Goal: Check status: Check status

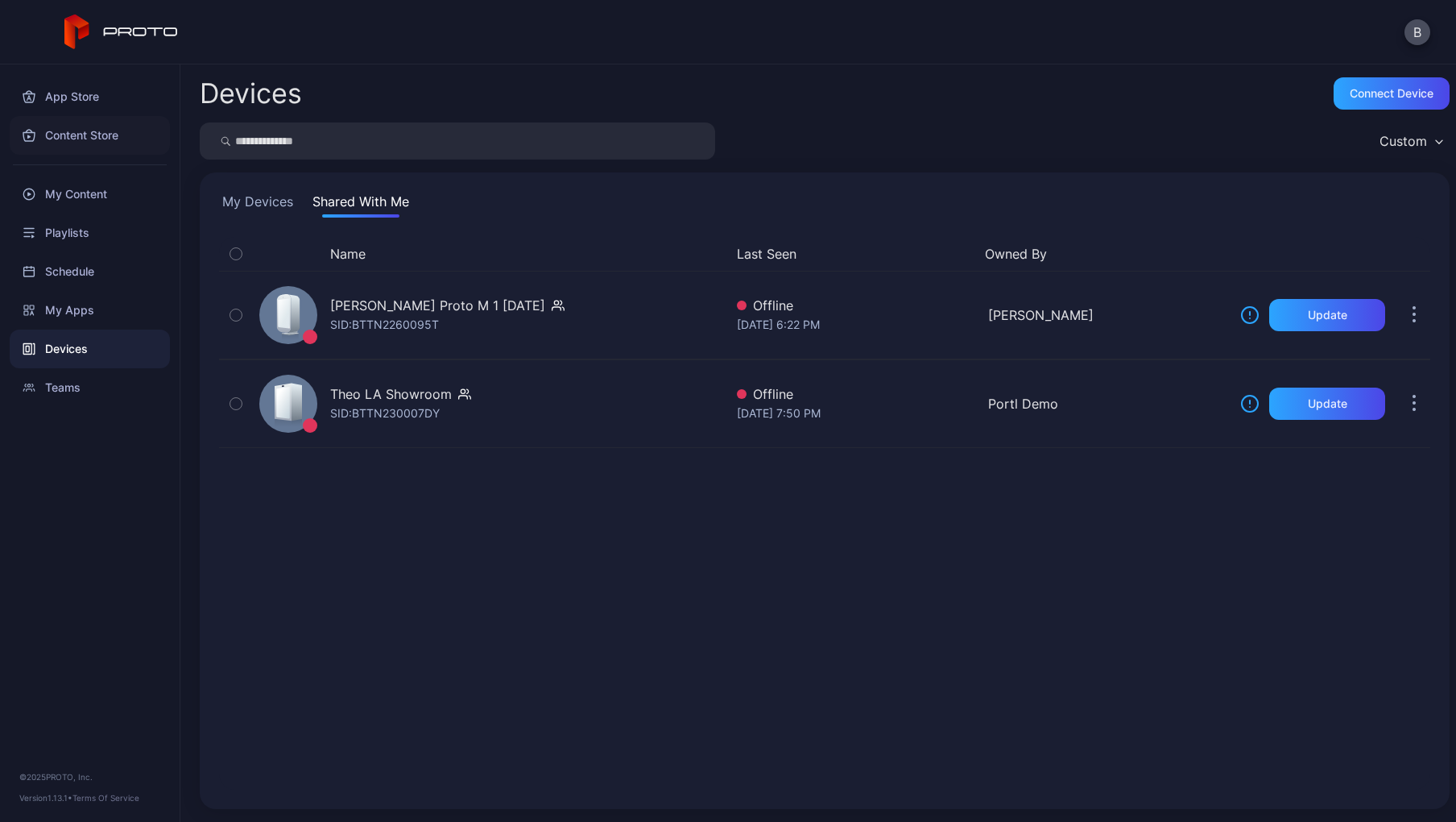
click at [88, 131] on div "Content Store" at bounding box center [89, 135] width 160 height 39
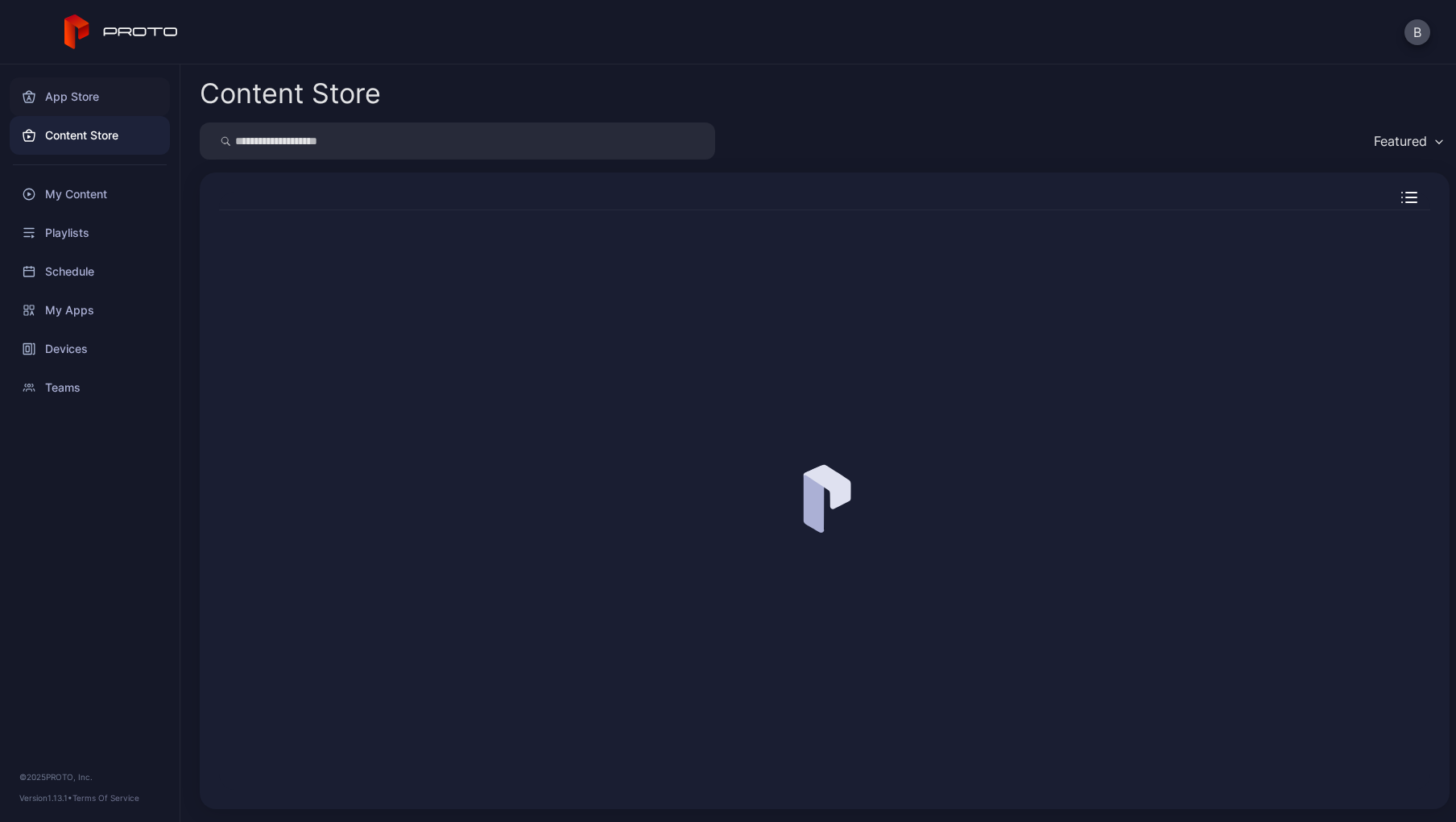
click at [86, 95] on div "App Store" at bounding box center [89, 96] width 160 height 39
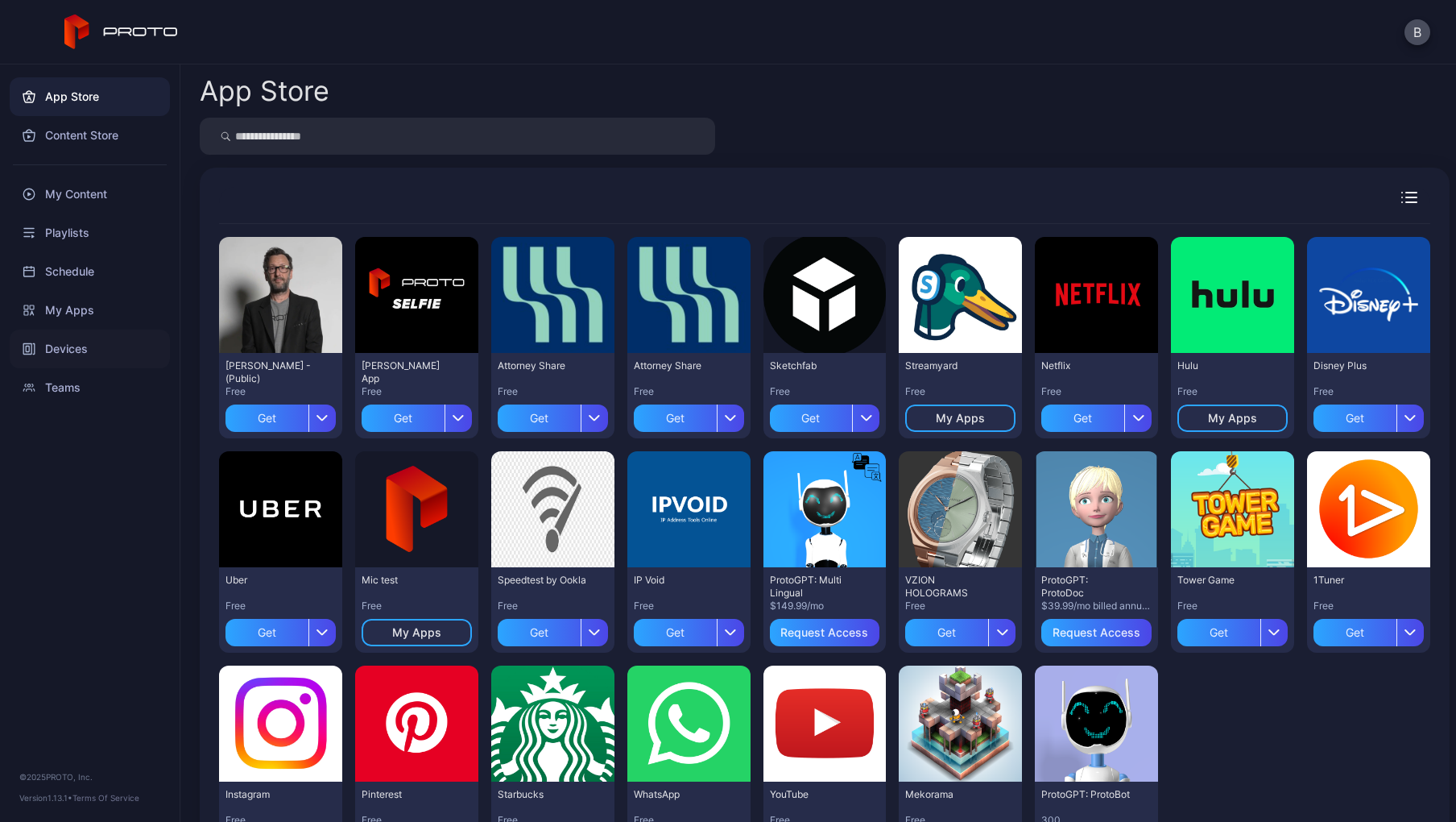
click at [101, 356] on div "Devices" at bounding box center [89, 349] width 160 height 39
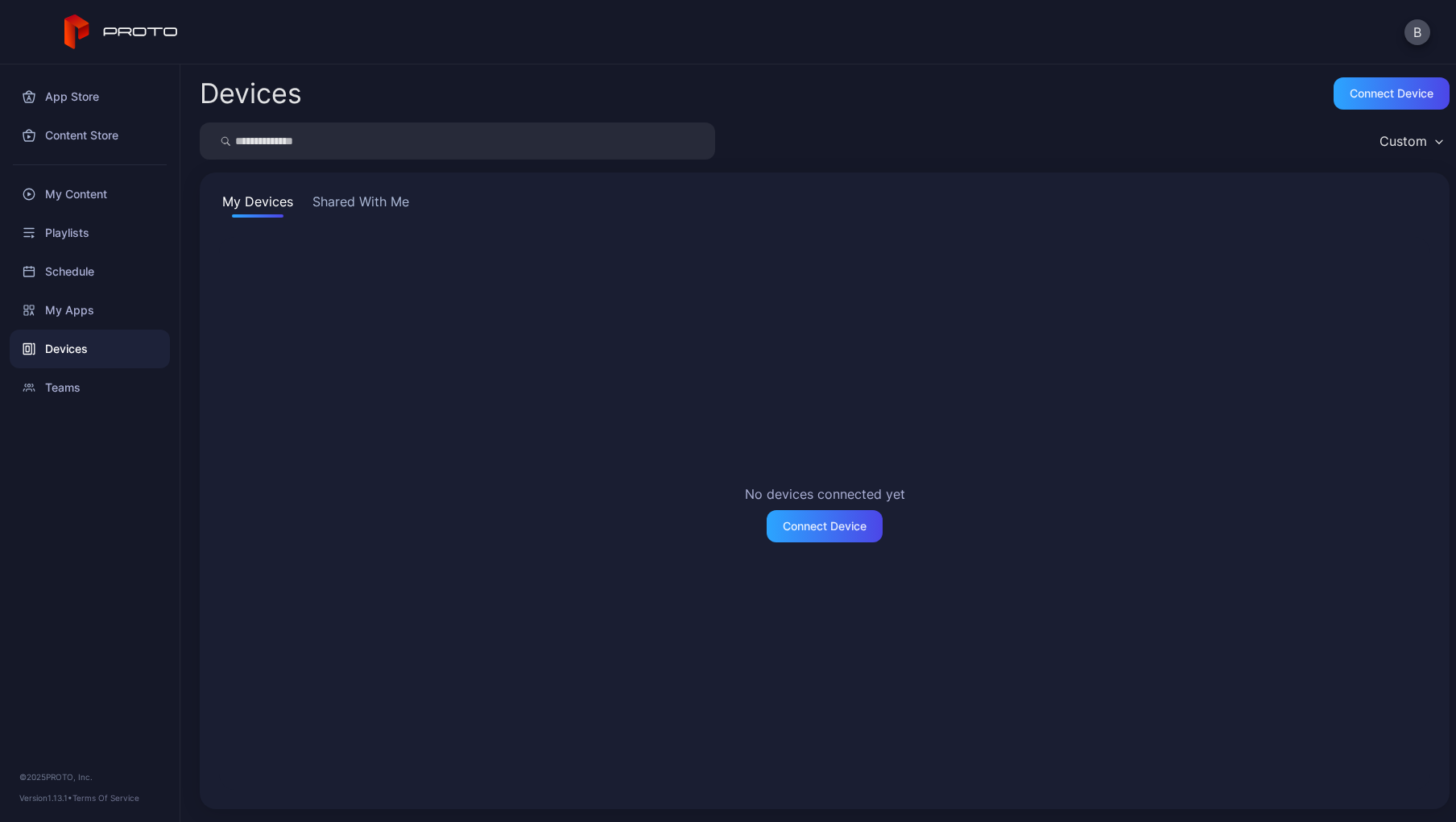
click at [348, 206] on button "Shared With Me" at bounding box center [361, 205] width 103 height 26
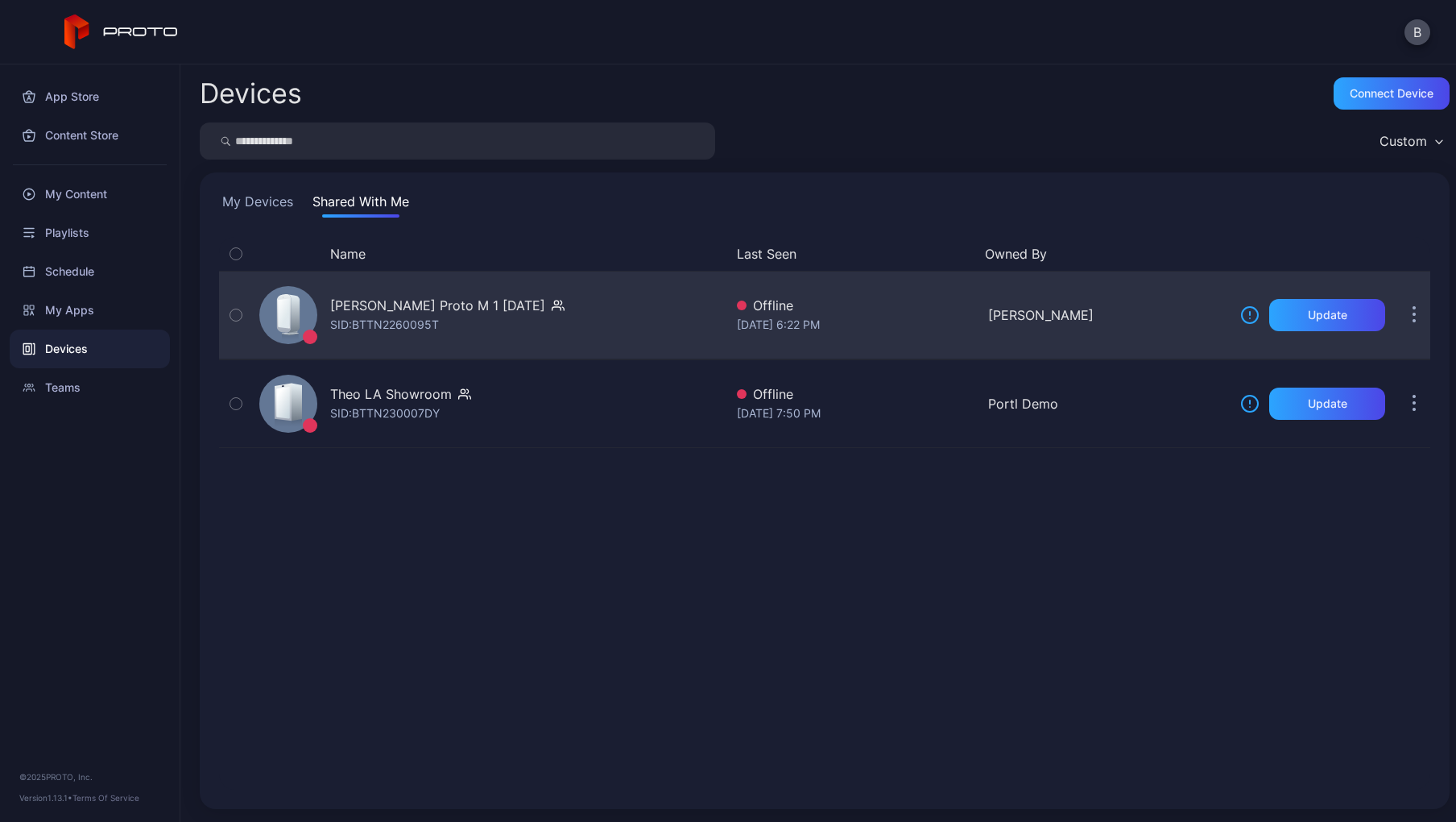
click at [413, 323] on div "SID: BTTN2260095T" at bounding box center [384, 324] width 108 height 19
